Goal: Task Accomplishment & Management: Complete application form

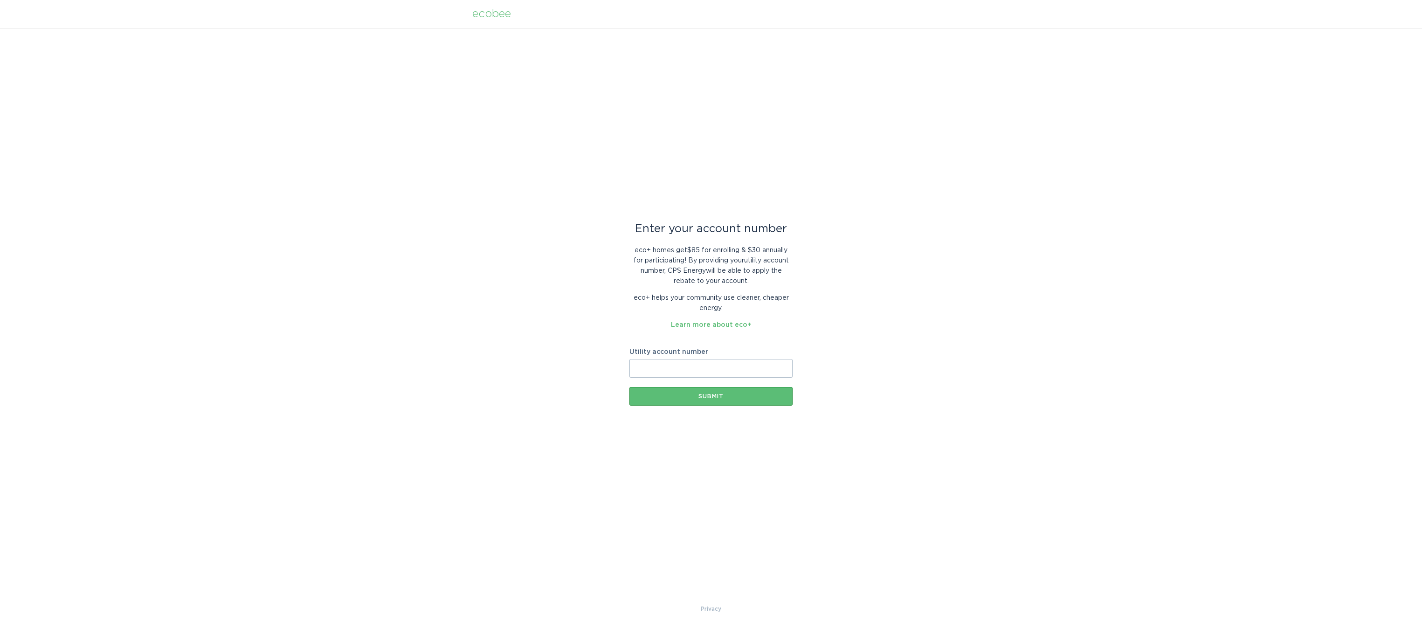
click at [659, 366] on input "Utility account number" at bounding box center [710, 368] width 163 height 19
type input "300-5881-624"
click at [709, 400] on button "Submit" at bounding box center [710, 396] width 163 height 19
